Goal: Check status: Check status

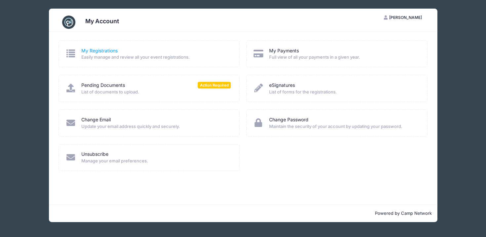
click at [98, 52] on link "My Registrations" at bounding box center [99, 50] width 36 height 7
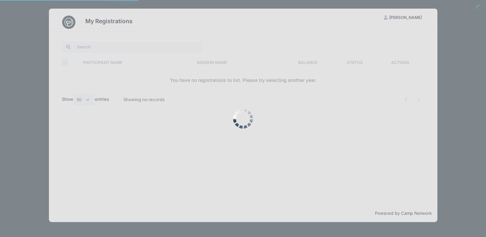
select select "50"
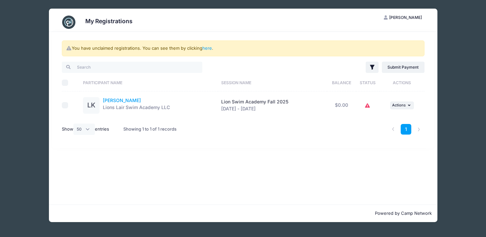
click at [118, 101] on link "Lucy Kassman" at bounding box center [122, 100] width 38 height 6
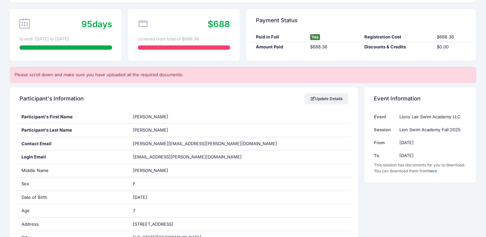
scroll to position [49, 0]
click at [437, 169] on link "here" at bounding box center [433, 170] width 9 height 5
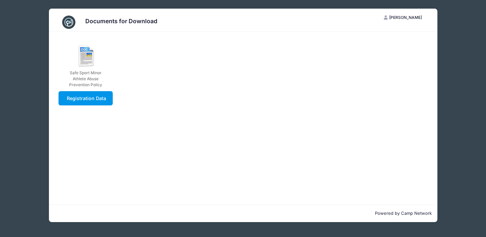
click at [76, 102] on link "Registration Data" at bounding box center [86, 98] width 55 height 14
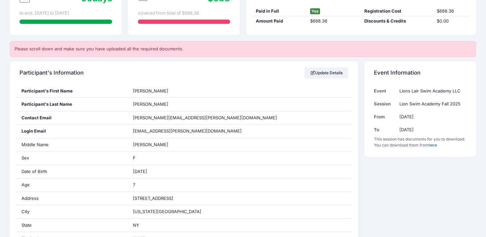
scroll to position [73, 0]
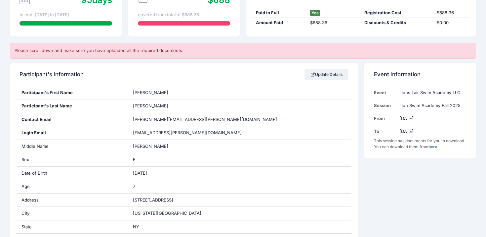
click at [437, 148] on link "here" at bounding box center [433, 146] width 9 height 5
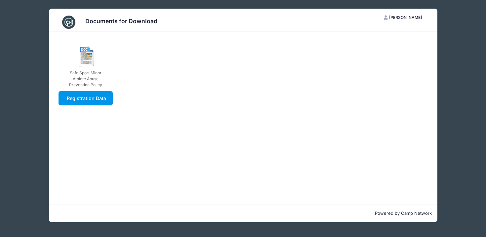
click at [102, 100] on link "Registration Data" at bounding box center [86, 98] width 55 height 14
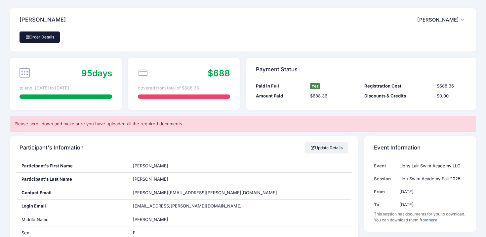
click at [51, 33] on link "Order Details" at bounding box center [40, 36] width 40 height 11
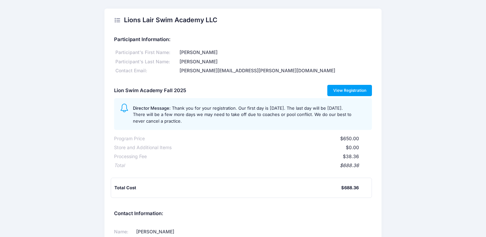
click at [345, 90] on link "View Registration" at bounding box center [350, 90] width 45 height 11
